Goal: Task Accomplishment & Management: Manage account settings

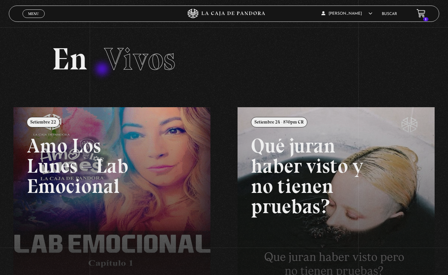
click at [123, 71] on span "Vivos" at bounding box center [139, 58] width 71 height 37
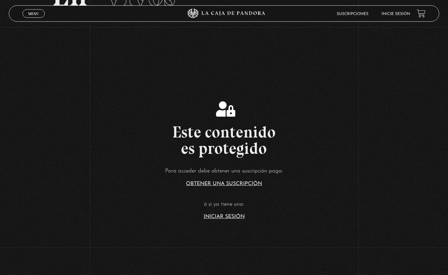
scroll to position [64, 0]
click at [214, 219] on link "Iniciar Sesión" at bounding box center [223, 216] width 41 height 5
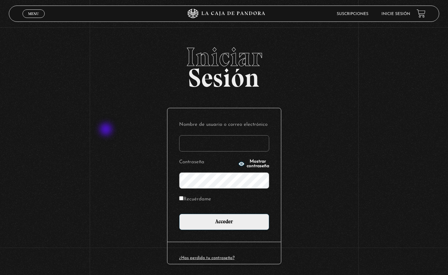
click at [198, 150] on input "Nombre de usuario o correo electrónico" at bounding box center [224, 143] width 90 height 16
click at [198, 147] on input "Nombre de usuario o correo electrónico" at bounding box center [224, 143] width 90 height 16
click at [218, 150] on input "Nombre de usuario o correo electrónico" at bounding box center [224, 143] width 90 height 16
click at [243, 151] on input "Nombre de usuario o correo electrónico" at bounding box center [224, 143] width 90 height 16
click at [230, 152] on input "Nombre de usuario o correo electrónico" at bounding box center [224, 143] width 90 height 16
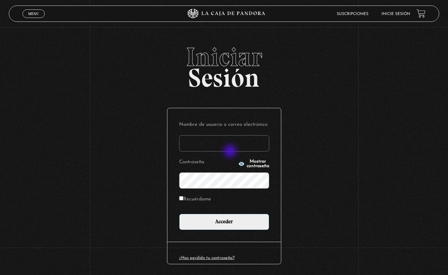
click at [235, 149] on input "Nombre de usuario o correo electrónico" at bounding box center [224, 143] width 90 height 16
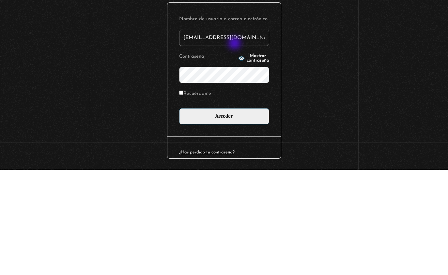
type input "karenwiti23@gmail.com"
click at [248, 159] on span "Mostrar contraseña" at bounding box center [258, 163] width 23 height 9
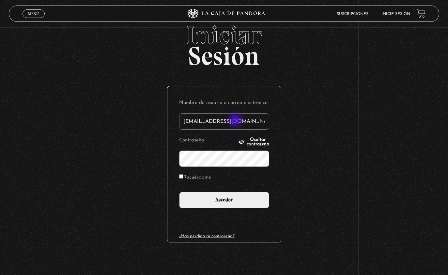
scroll to position [24, 0]
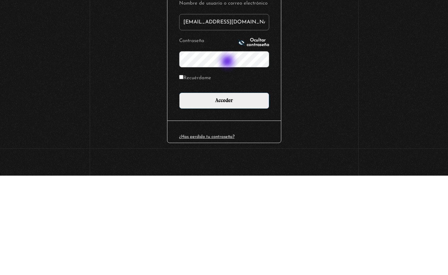
click at [192, 173] on label "Recuérdame" at bounding box center [195, 178] width 32 height 10
click at [183, 174] on input "Recuérdame" at bounding box center [181, 176] width 4 height 4
checkbox input "true"
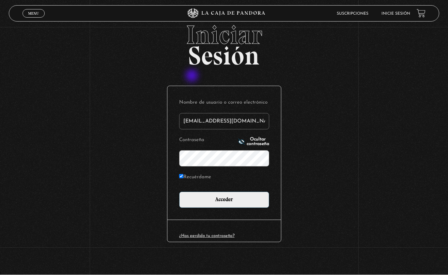
click at [239, 200] on input "Acceder" at bounding box center [224, 200] width 90 height 16
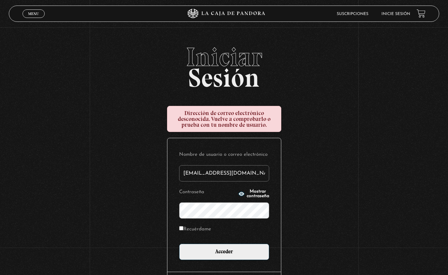
click at [193, 176] on input "[EMAIL_ADDRESS][DOMAIN_NAME]" at bounding box center [224, 173] width 90 height 16
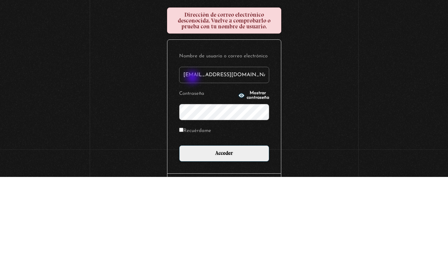
click at [201, 165] on input "[EMAIL_ADDRESS][DOMAIN_NAME]" at bounding box center [224, 173] width 90 height 16
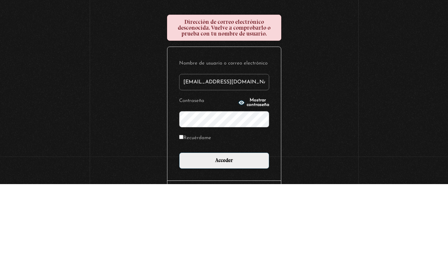
click at [203, 165] on input "karenwiti23@gmail.com" at bounding box center [224, 173] width 90 height 16
click at [215, 165] on input "karenwiti23@gmail.com" at bounding box center [224, 173] width 90 height 16
click at [205, 165] on input "karenwiti23@gmail.com" at bounding box center [224, 173] width 90 height 16
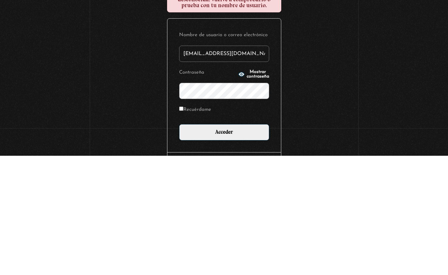
type input "[EMAIL_ADDRESS][DOMAIN_NAME]"
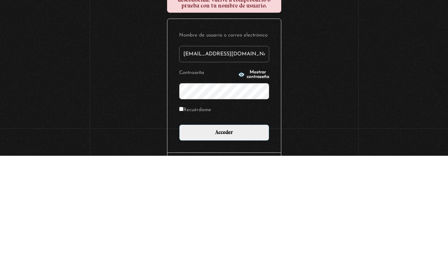
click at [238, 150] on form "Nombre de usuario o correo electrónico karentiwi23@gmail.com Contraseña Mostrar…" at bounding box center [224, 205] width 90 height 110
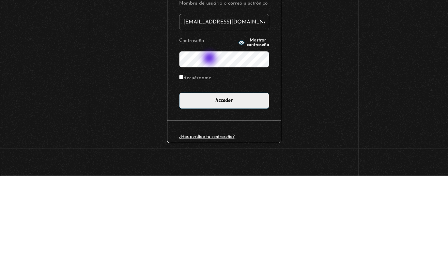
click at [240, 138] on button "Mostrar contraseña" at bounding box center [253, 142] width 31 height 9
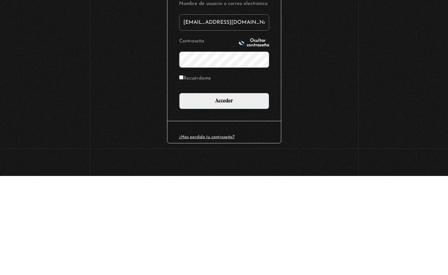
click at [224, 192] on input "Acceder" at bounding box center [224, 200] width 90 height 16
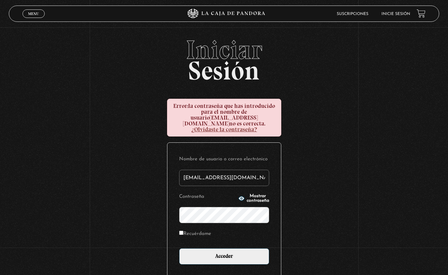
scroll to position [8, 0]
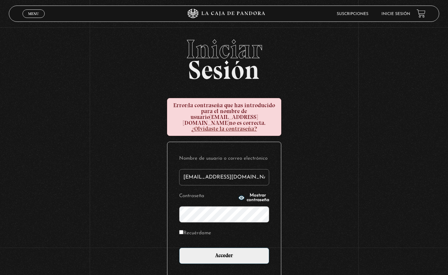
click at [238, 196] on icon "button" at bounding box center [241, 198] width 6 height 4
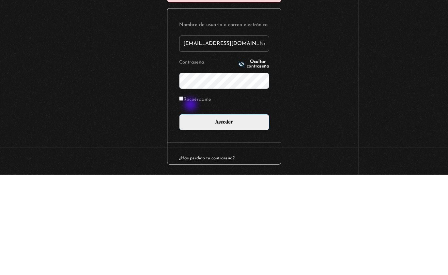
click at [179, 197] on input "Recuérdame" at bounding box center [181, 199] width 4 height 4
checkbox input "true"
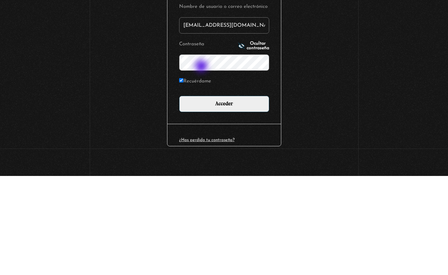
click at [219, 195] on input "Acceder" at bounding box center [224, 203] width 90 height 16
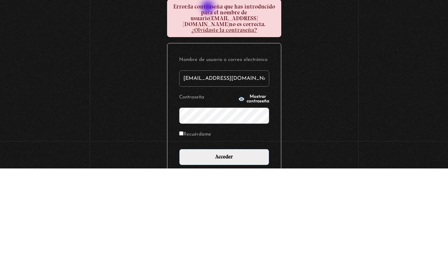
click at [257, 199] on p "Contraseña Mostrar contraseña" at bounding box center [224, 215] width 90 height 32
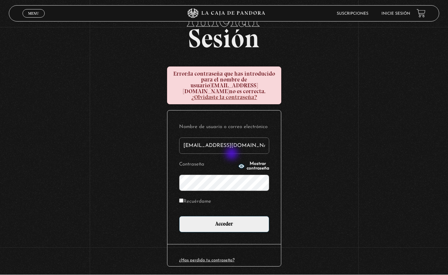
click at [232, 155] on form "Nombre de usuario o correo electrónico karentiwi23@gmail.com Contraseña Mostrar…" at bounding box center [224, 178] width 90 height 110
click at [226, 156] on form "Nombre de usuario o correo electrónico karentiwi23@gmail.com Contraseña Mostrar…" at bounding box center [224, 178] width 90 height 110
click at [247, 163] on span "Mostrar contraseña" at bounding box center [258, 166] width 23 height 9
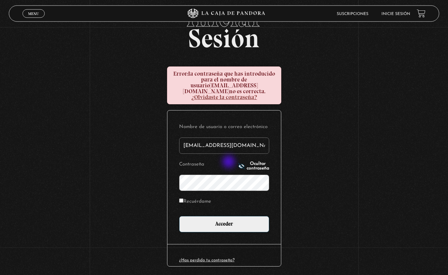
click at [190, 219] on input "Acceder" at bounding box center [224, 225] width 90 height 16
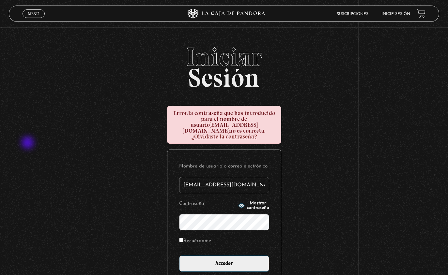
click at [25, 143] on div "Iniciar Sesión Error: la contraseña que has introducido para el nombre de usuar…" at bounding box center [224, 190] width 448 height 292
